Goal: Information Seeking & Learning: Learn about a topic

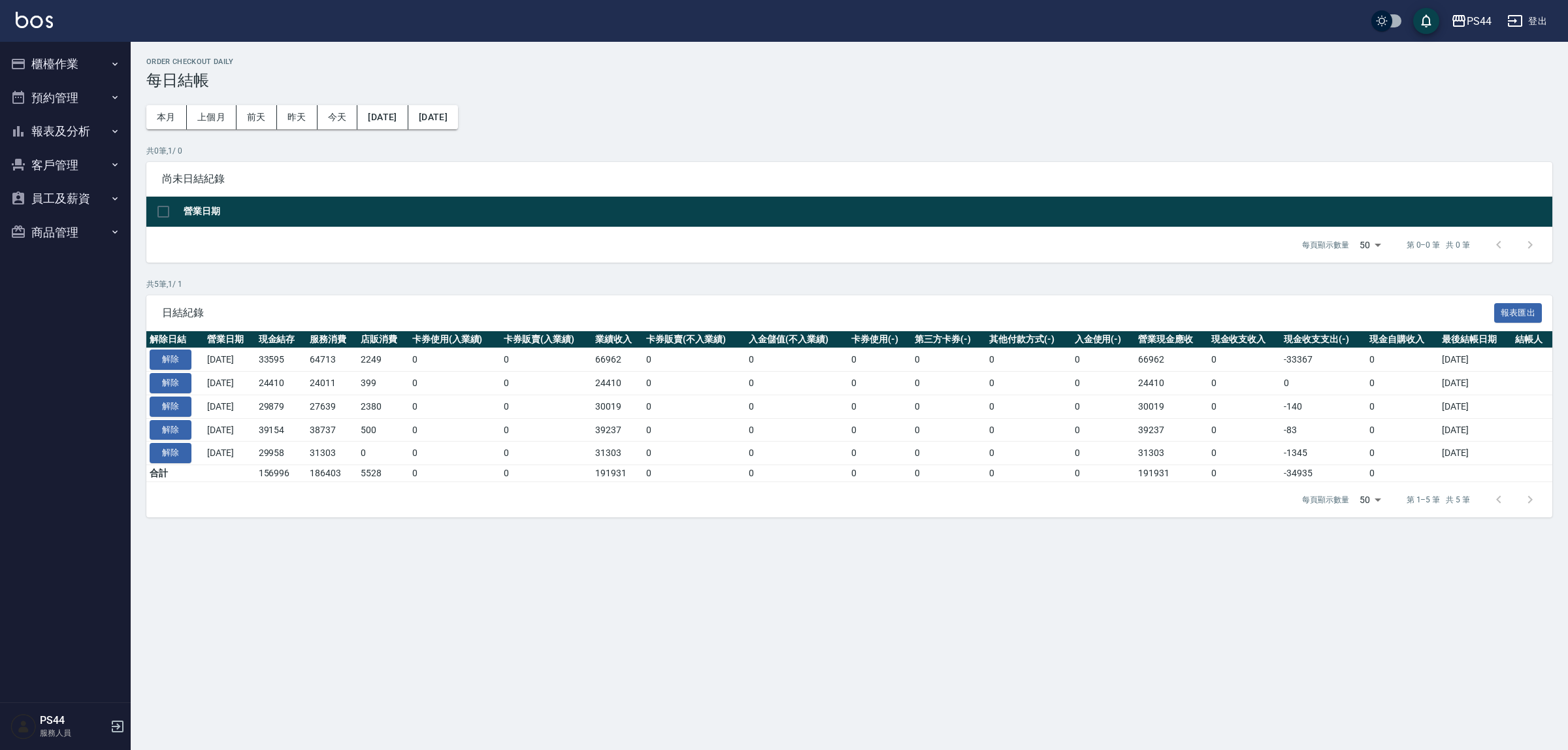
drag, startPoint x: 48, startPoint y: 201, endPoint x: 57, endPoint y: 201, distance: 9.0
click at [50, 201] on button "員工及薪資" at bounding box center [66, 199] width 120 height 34
click at [57, 230] on link "員工列表" at bounding box center [66, 236] width 120 height 30
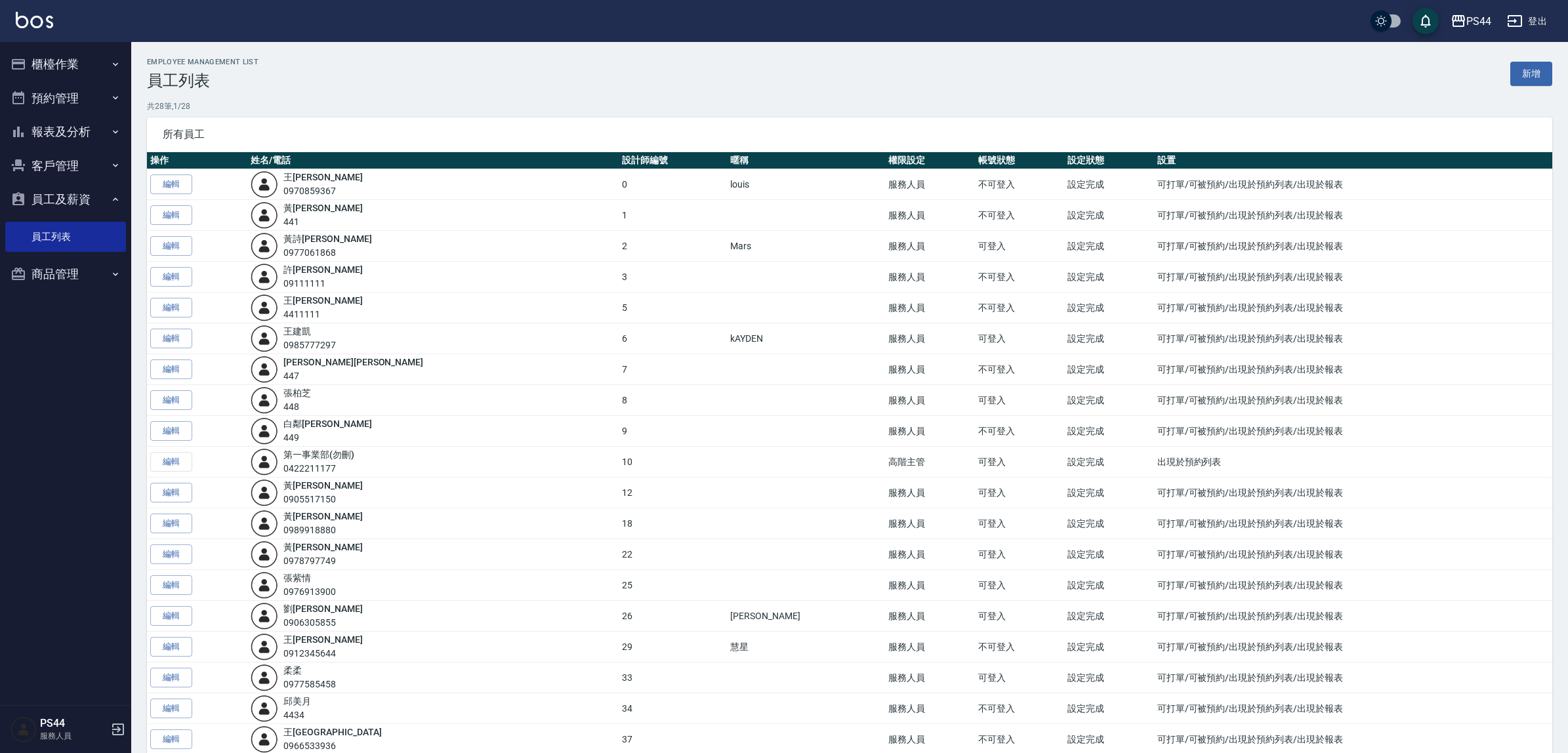
click at [70, 194] on button "員工及薪資" at bounding box center [66, 200] width 121 height 34
click at [67, 203] on button "員工及薪資" at bounding box center [66, 200] width 121 height 34
click at [59, 234] on link "員工列表" at bounding box center [66, 237] width 121 height 30
drag, startPoint x: 41, startPoint y: 122, endPoint x: 73, endPoint y: 133, distance: 33.8
click at [43, 122] on button "報表及分析" at bounding box center [66, 132] width 121 height 34
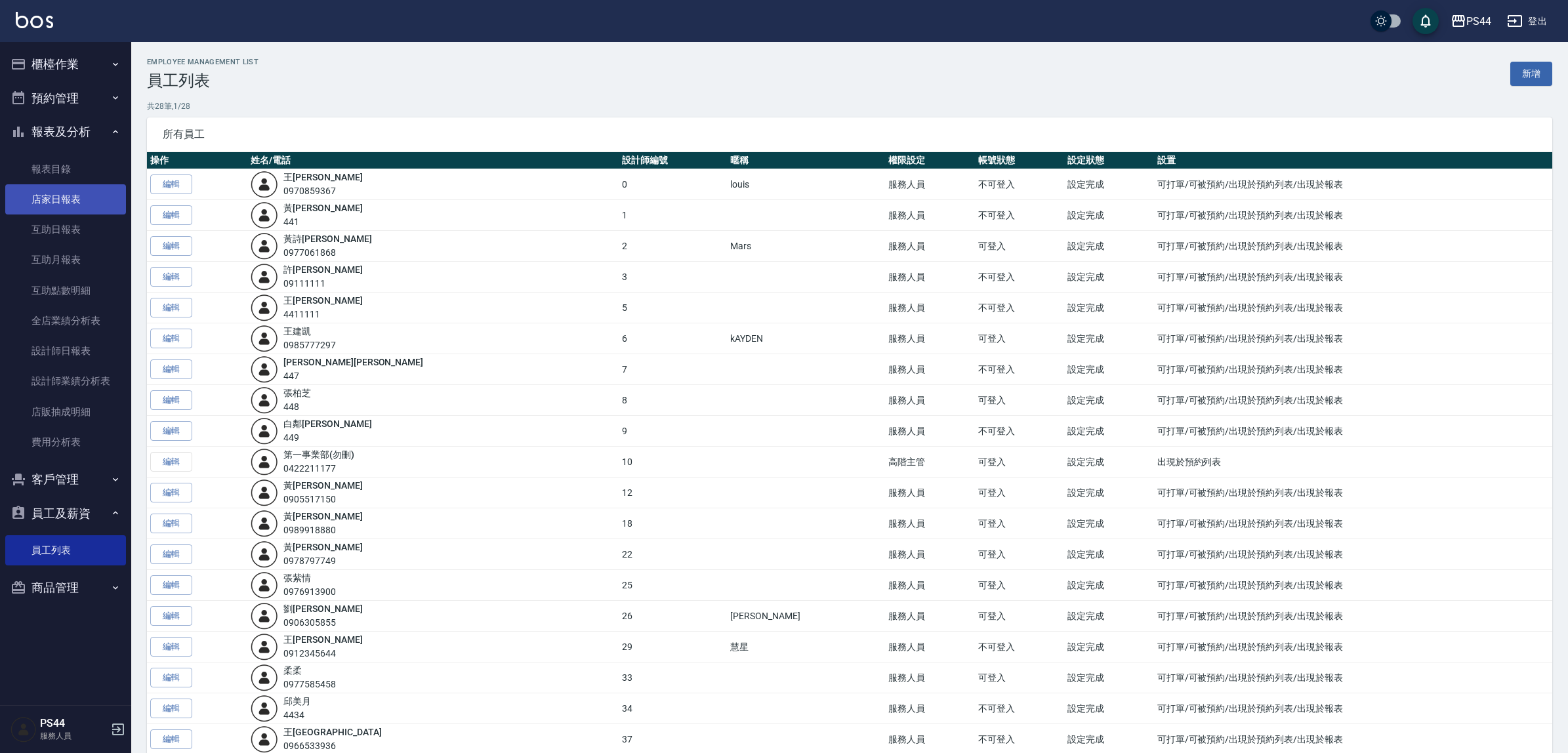
click at [53, 195] on link "店家日報表" at bounding box center [66, 200] width 121 height 30
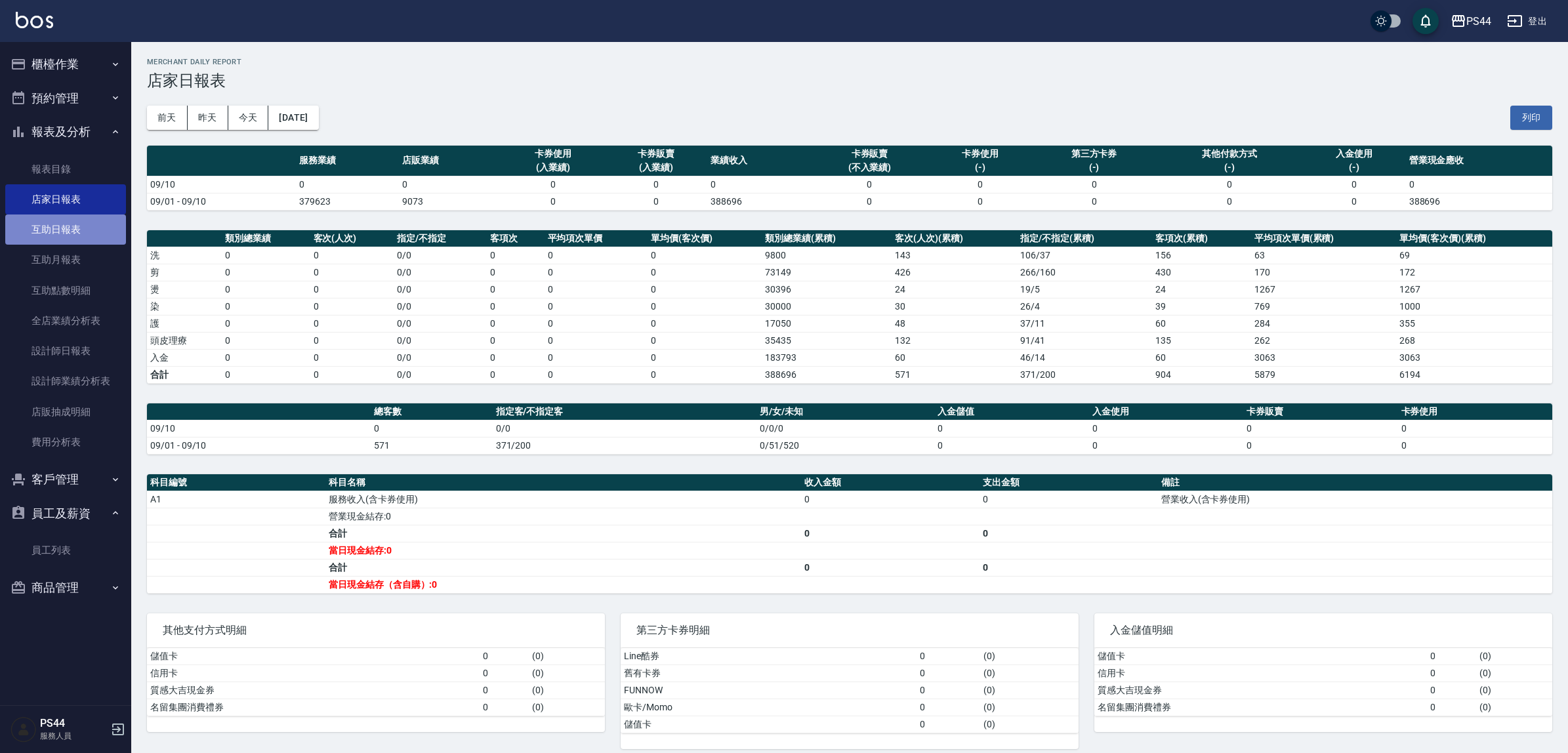
click at [45, 221] on link "互助日報表" at bounding box center [66, 230] width 121 height 30
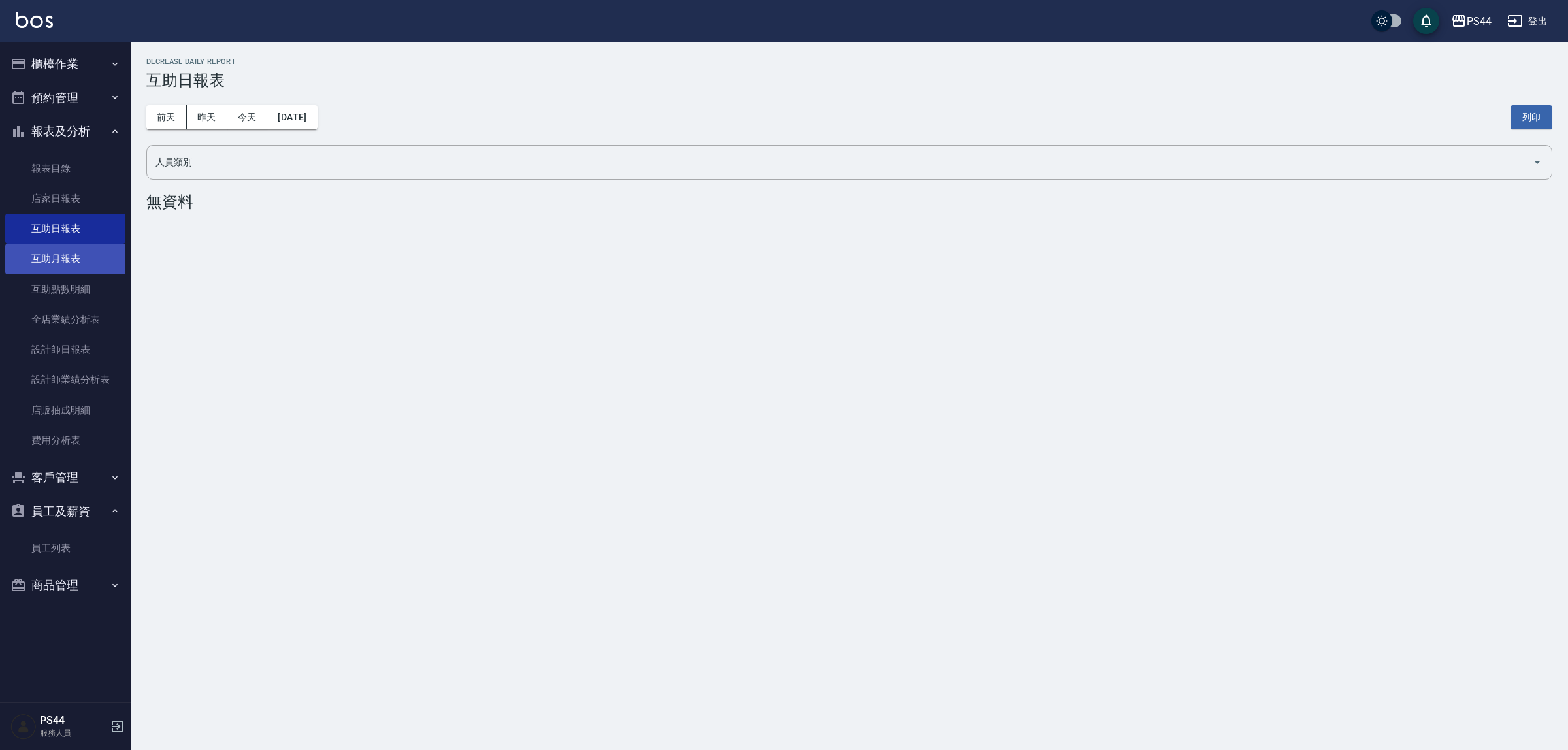
click at [59, 248] on link "互助月報表" at bounding box center [66, 259] width 120 height 30
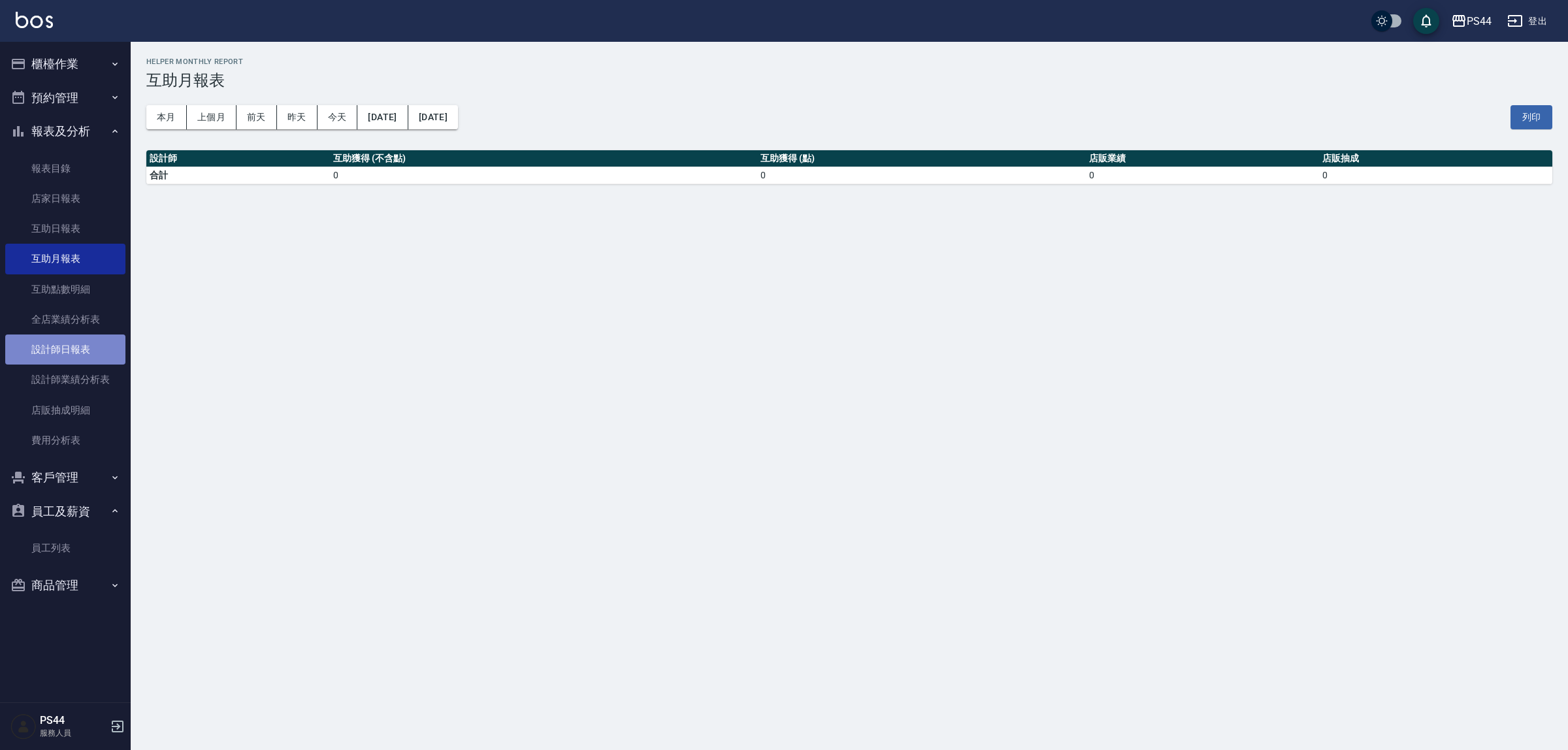
click at [46, 337] on link "設計師日報表" at bounding box center [66, 350] width 120 height 30
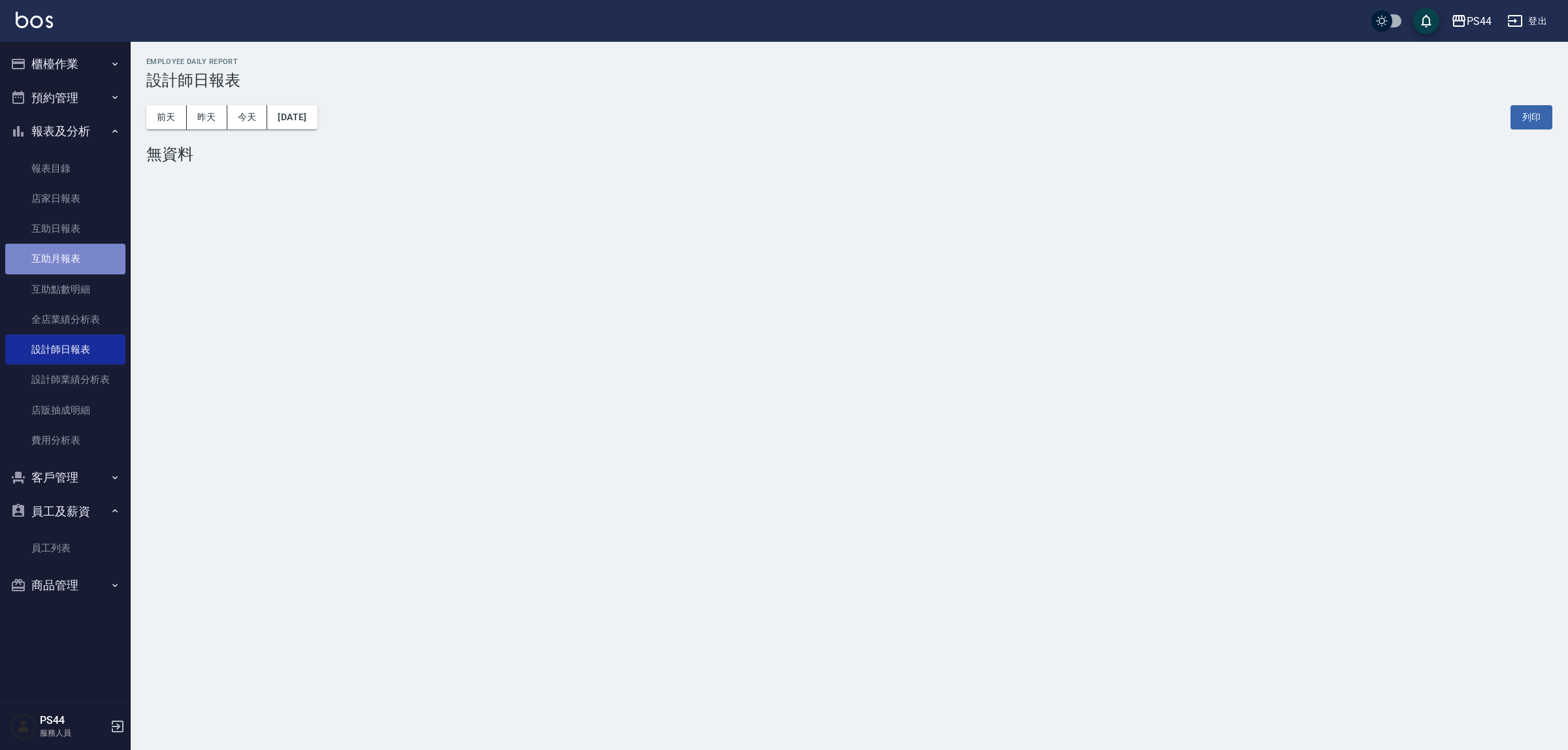
click at [83, 260] on link "互助月報表" at bounding box center [66, 259] width 120 height 30
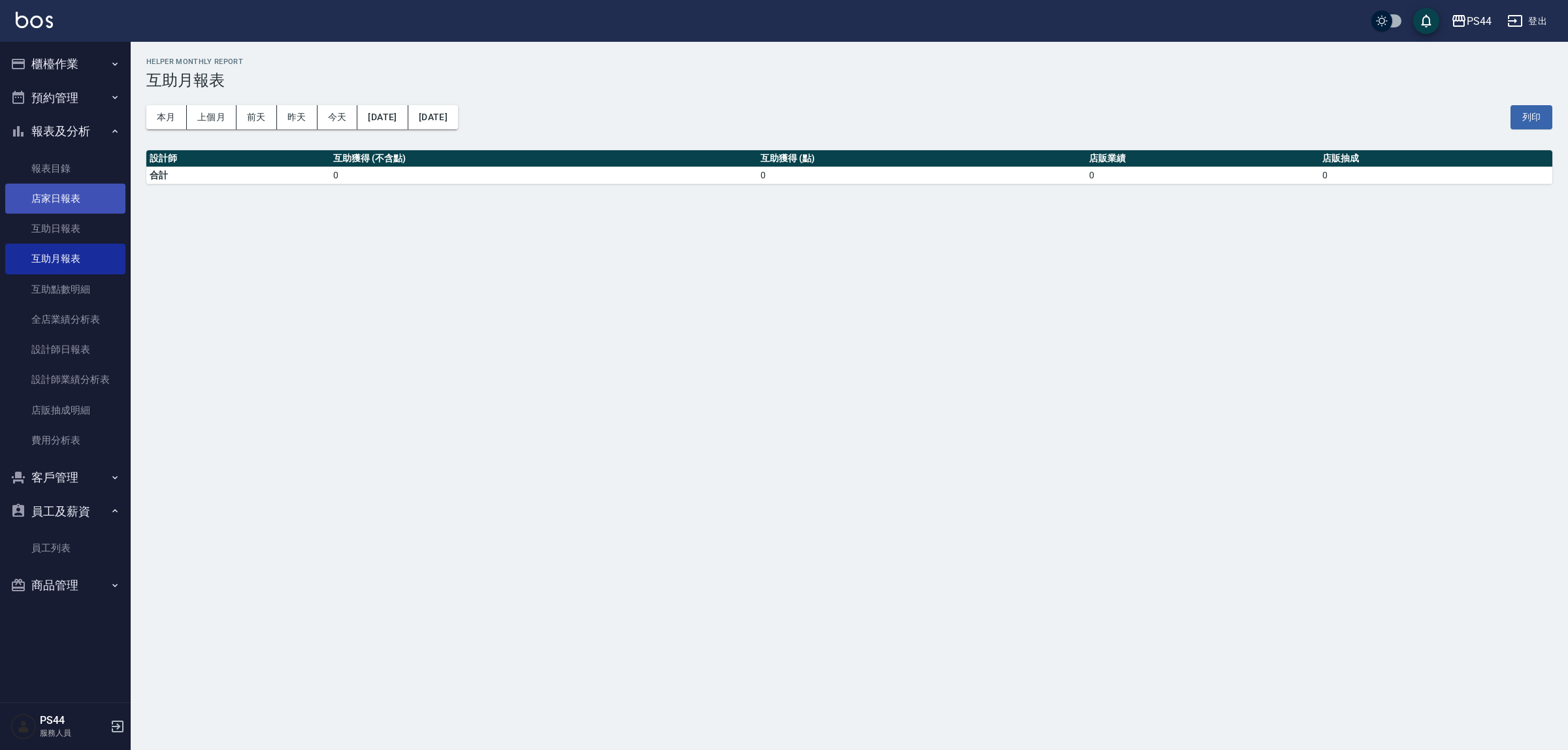
click at [85, 210] on link "店家日報表" at bounding box center [66, 199] width 120 height 30
